Goal: Communication & Community: Answer question/provide support

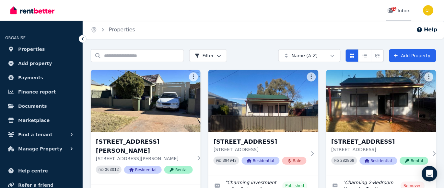
click at [395, 8] on span "72" at bounding box center [394, 9] width 5 height 4
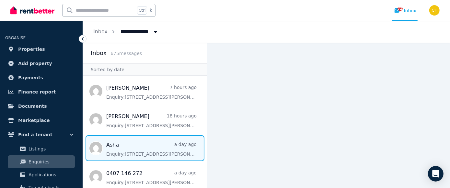
click at [134, 153] on span "Message list" at bounding box center [145, 149] width 124 height 26
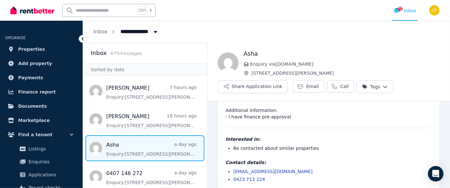
scroll to position [41, 0]
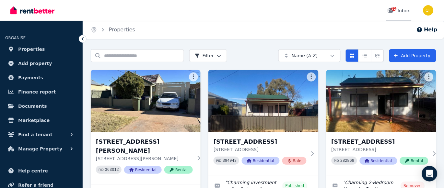
click at [394, 8] on span "72" at bounding box center [394, 9] width 5 height 4
